Goal: Transaction & Acquisition: Download file/media

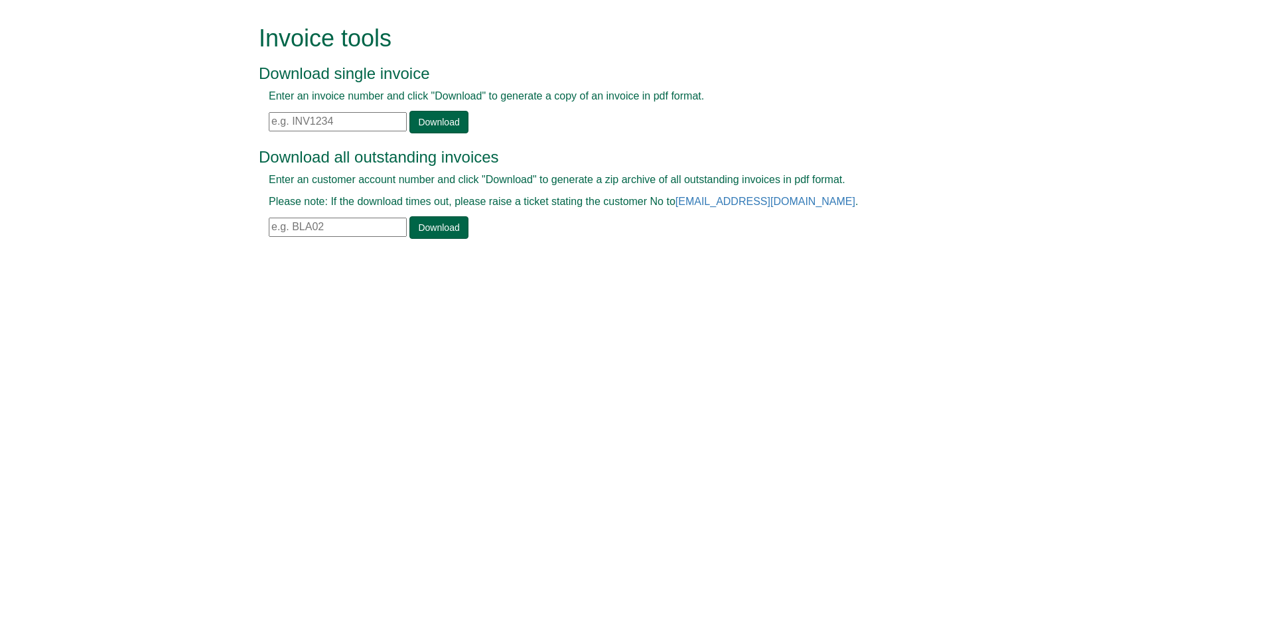
click at [372, 116] on input "text" at bounding box center [338, 121] width 138 height 19
paste input "INV1350142"
click at [422, 128] on link "Download" at bounding box center [438, 122] width 58 height 23
click at [354, 113] on input "INV1350142" at bounding box center [338, 121] width 138 height 19
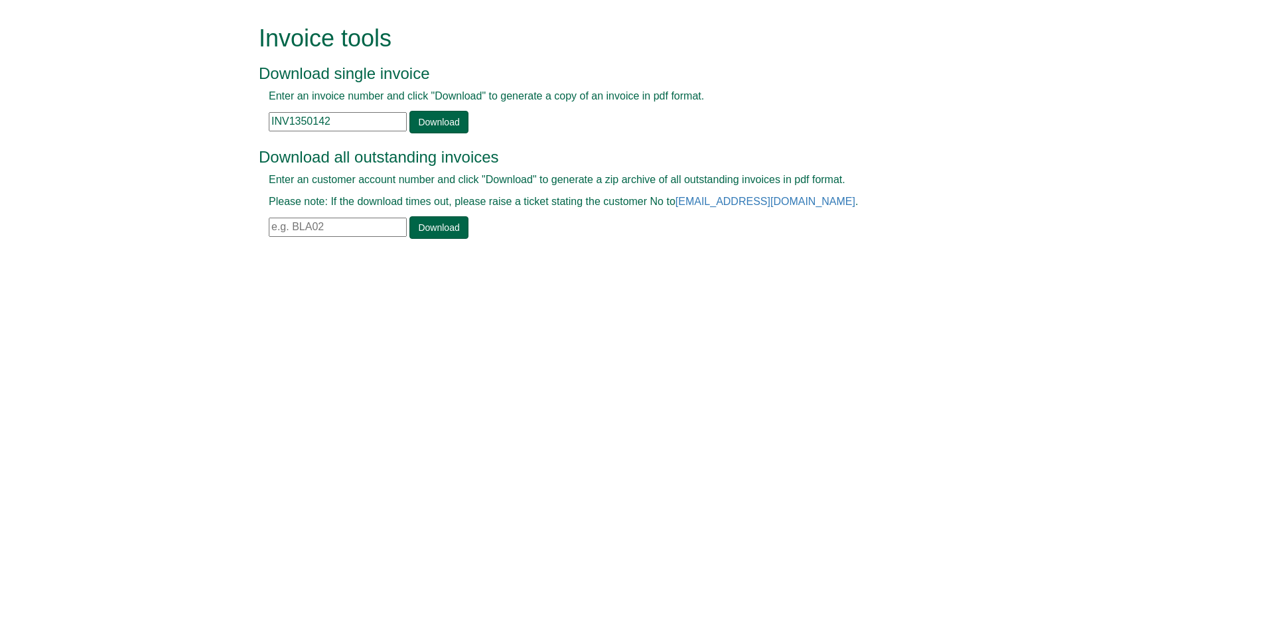
paste input "0952074"
click at [440, 123] on link "Download" at bounding box center [438, 122] width 58 height 23
click at [370, 112] on input "INV0952074" at bounding box center [338, 121] width 138 height 19
paste input "68137"
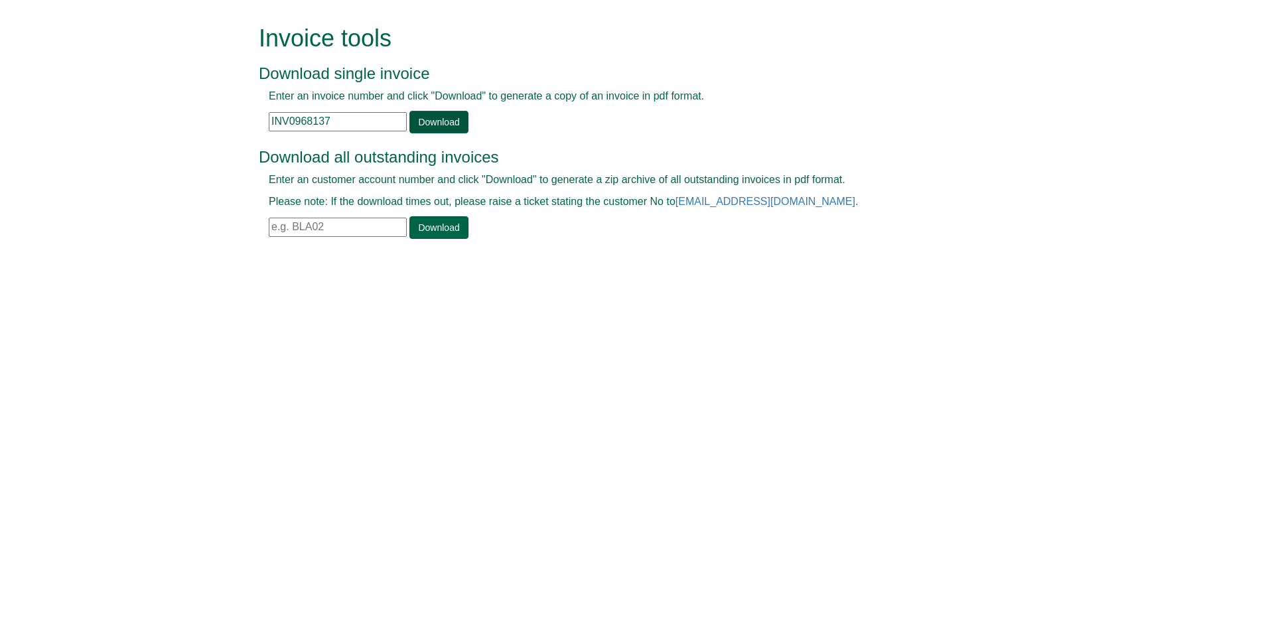
type input "INV0968137"
click at [441, 126] on link "Download" at bounding box center [438, 122] width 58 height 23
